Goal: Information Seeking & Learning: Learn about a topic

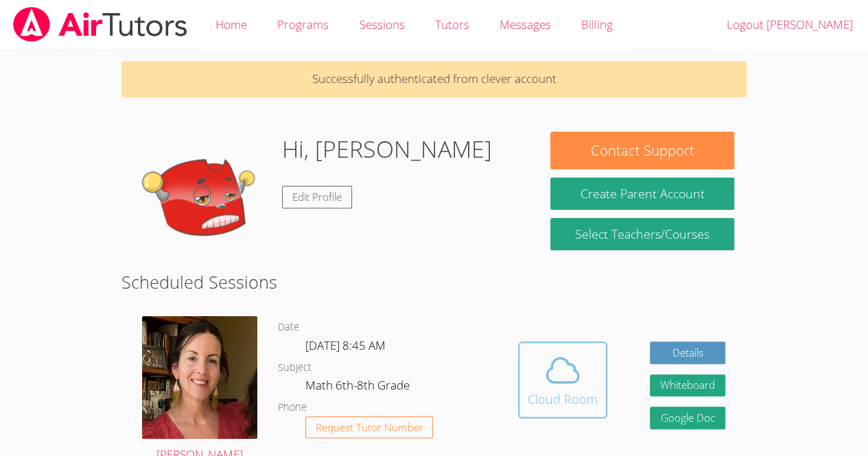
click at [552, 366] on icon at bounding box center [563, 371] width 32 height 24
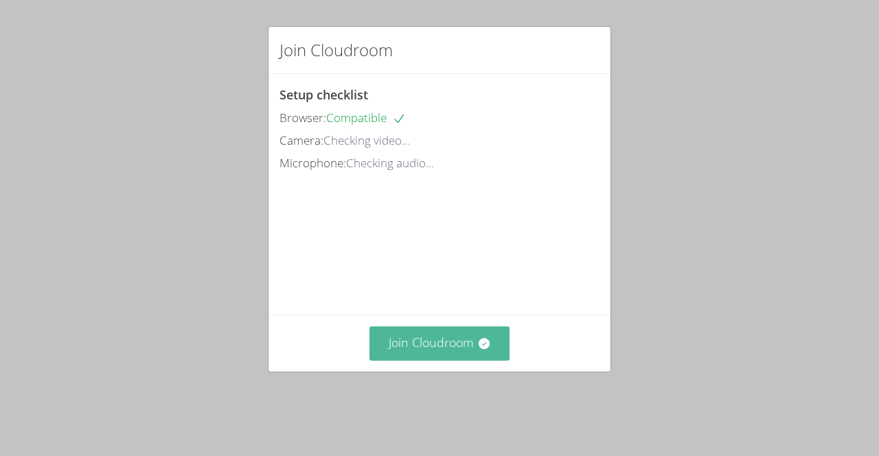
click at [420, 360] on button "Join Cloudroom" at bounding box center [439, 344] width 141 height 34
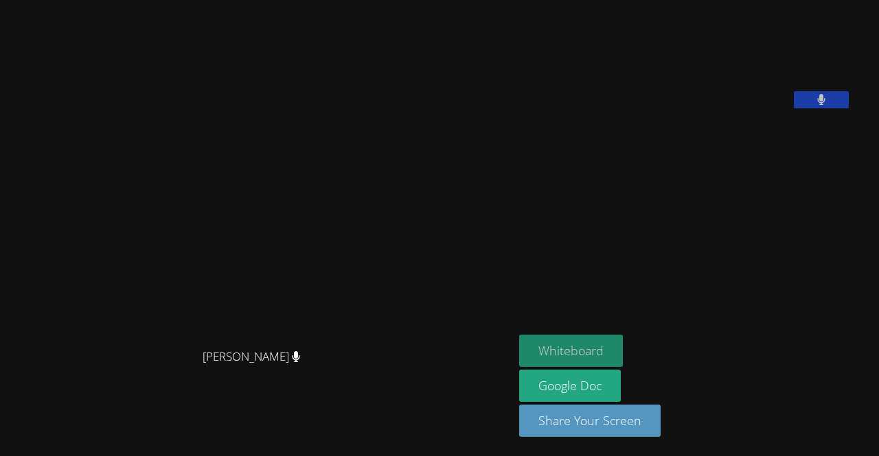
click at [592, 356] on button "Whiteboard" at bounding box center [571, 351] width 104 height 32
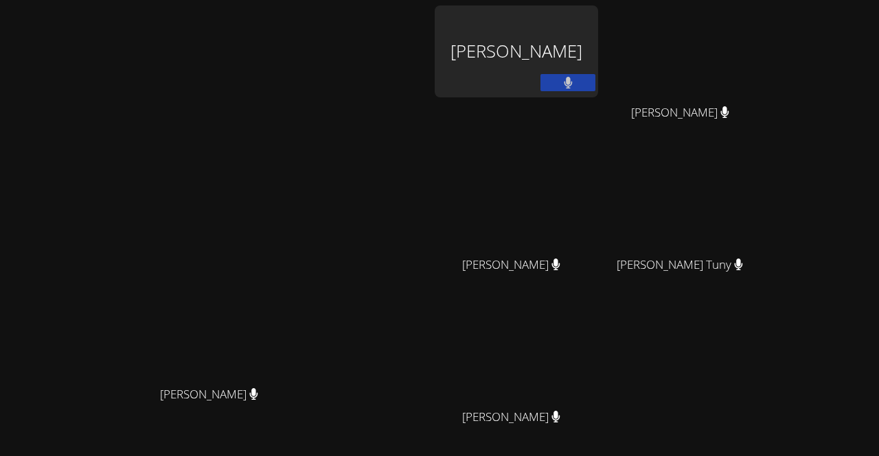
click at [767, 86] on video at bounding box center [684, 51] width 163 height 92
click at [767, 79] on video at bounding box center [684, 51] width 163 height 92
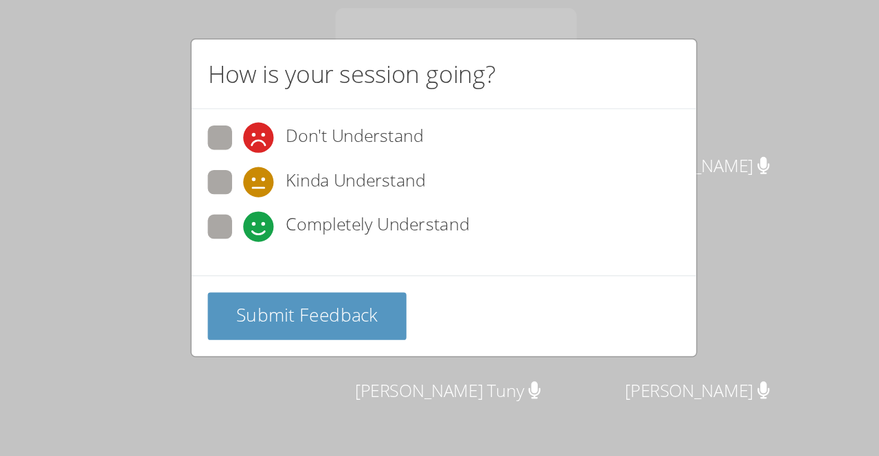
click at [417, 157] on span "Completely Understand" at bounding box center [394, 153] width 124 height 21
click at [315, 157] on input "Completely Understand" at bounding box center [309, 152] width 12 height 12
radio input "true"
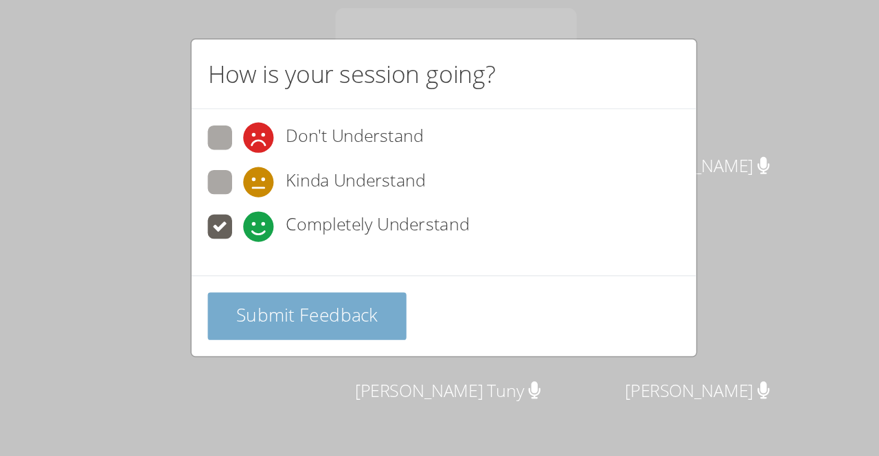
click at [388, 211] on span "Submit Feedback" at bounding box center [347, 213] width 96 height 16
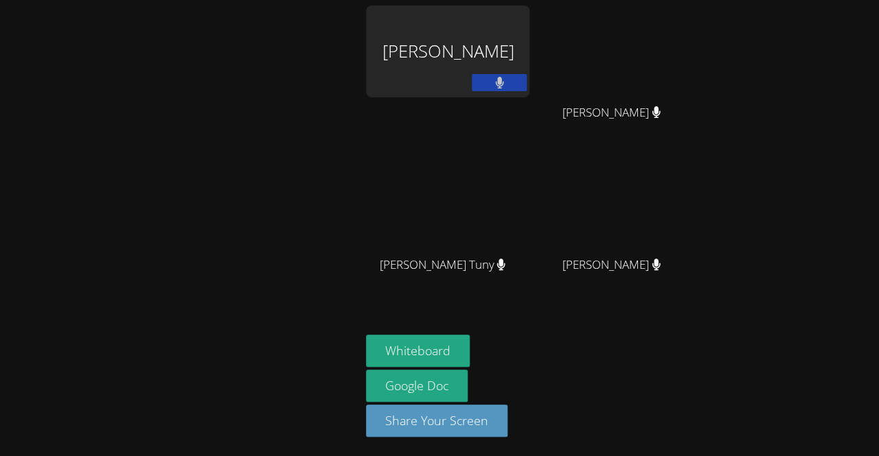
click at [476, 78] on button at bounding box center [499, 82] width 55 height 17
click at [497, 75] on button at bounding box center [499, 82] width 55 height 17
click at [647, 112] on div "[PERSON_NAME]" at bounding box center [616, 124] width 163 height 55
click at [877, 139] on div "[PERSON_NAME] [PERSON_NAME] [PERSON_NAME] [PERSON_NAME] Tuny [PERSON_NAME] [PER…" at bounding box center [439, 228] width 879 height 456
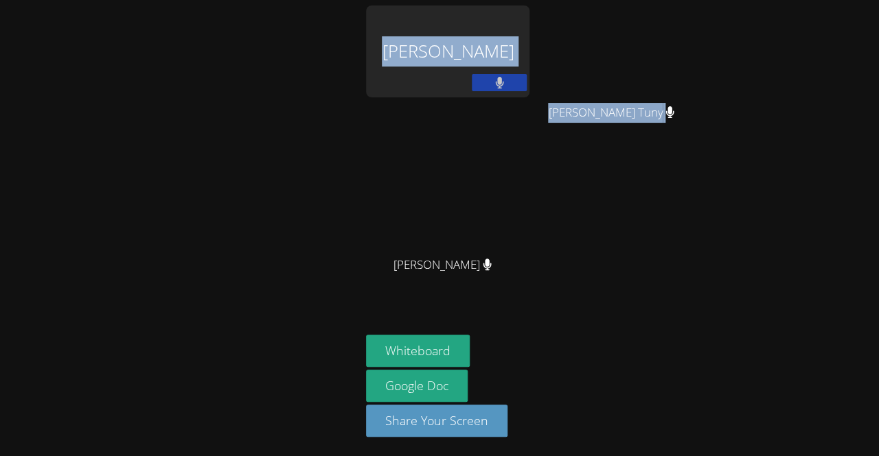
drag, startPoint x: 294, startPoint y: 215, endPoint x: 662, endPoint y: 192, distance: 368.6
click at [666, 198] on div "[PERSON_NAME] [PERSON_NAME] Wildensky [PERSON_NAME] Tuny [PERSON_NAME] [PERSON_…" at bounding box center [439, 228] width 879 height 456
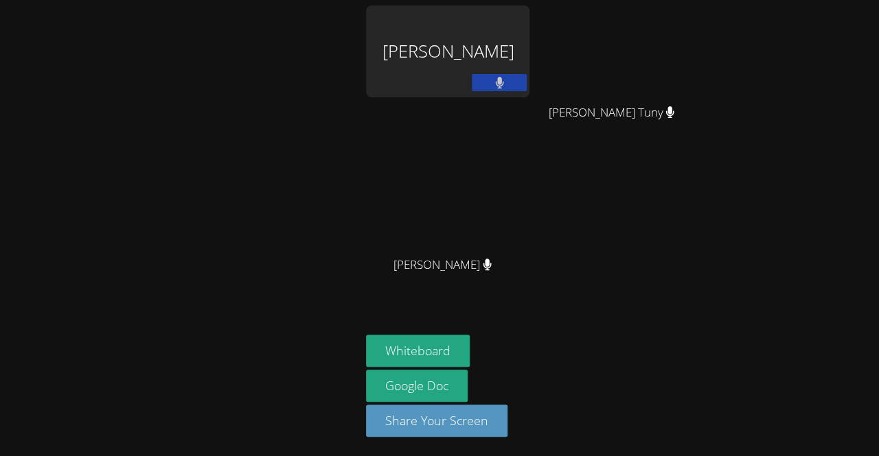
click at [589, 214] on div "[PERSON_NAME] [PERSON_NAME] Wildensky [PERSON_NAME] Tuny [PERSON_NAME] [PERSON_…" at bounding box center [532, 154] width 332 height 299
drag, startPoint x: 589, startPoint y: 214, endPoint x: 759, endPoint y: 216, distance: 170.2
click at [759, 216] on div "[PERSON_NAME] [PERSON_NAME] Wildensky [PERSON_NAME] Tuny [PERSON_NAME] [PERSON_…" at bounding box center [439, 228] width 879 height 456
click at [563, 289] on div "[PERSON_NAME] [PERSON_NAME] Wildensky [PERSON_NAME] Tuny [PERSON_NAME] [PERSON_…" at bounding box center [532, 154] width 332 height 299
click at [563, 289] on aside "[PERSON_NAME] [PERSON_NAME] Wildensky [PERSON_NAME] Tuny [PERSON_NAME] [PERSON_…" at bounding box center [531, 228] width 343 height 456
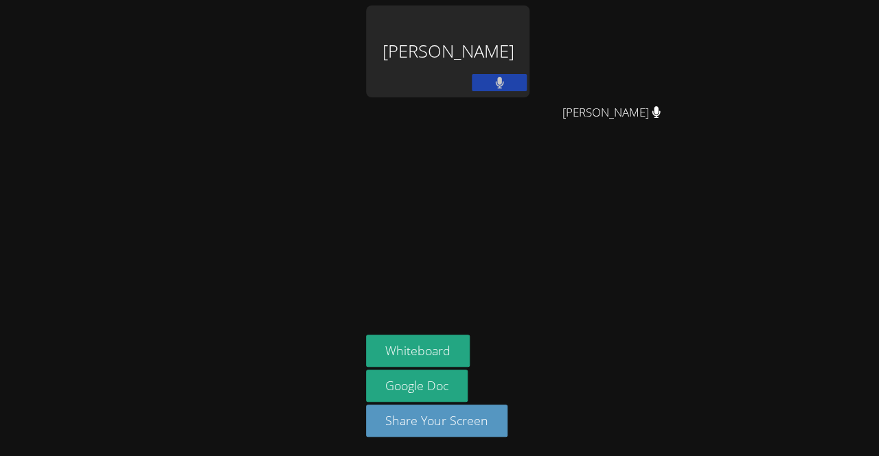
click at [726, 265] on div "[PERSON_NAME] [PERSON_NAME] [PERSON_NAME] Whiteboard Google Doc Share Your Scre…" at bounding box center [439, 228] width 879 height 456
